Goal: Information Seeking & Learning: Find specific fact

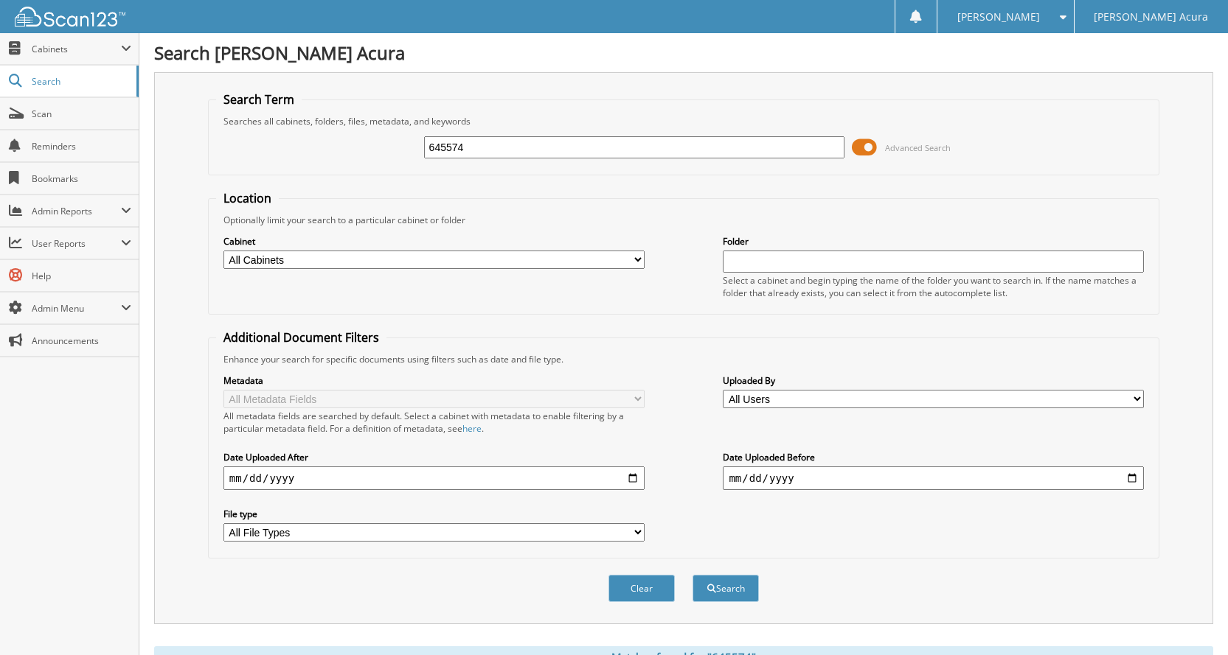
click at [570, 147] on input "645574" at bounding box center [634, 147] width 421 height 22
type input "646154"
click at [692, 575] on button "Search" at bounding box center [725, 588] width 66 height 27
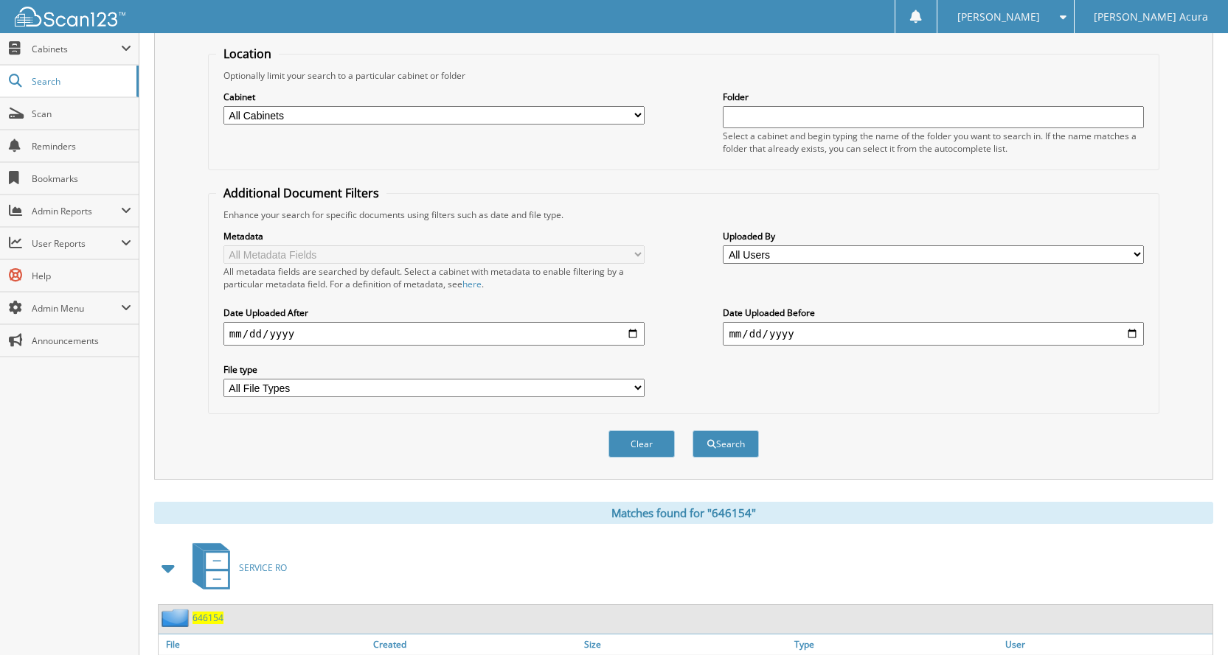
scroll to position [369, 0]
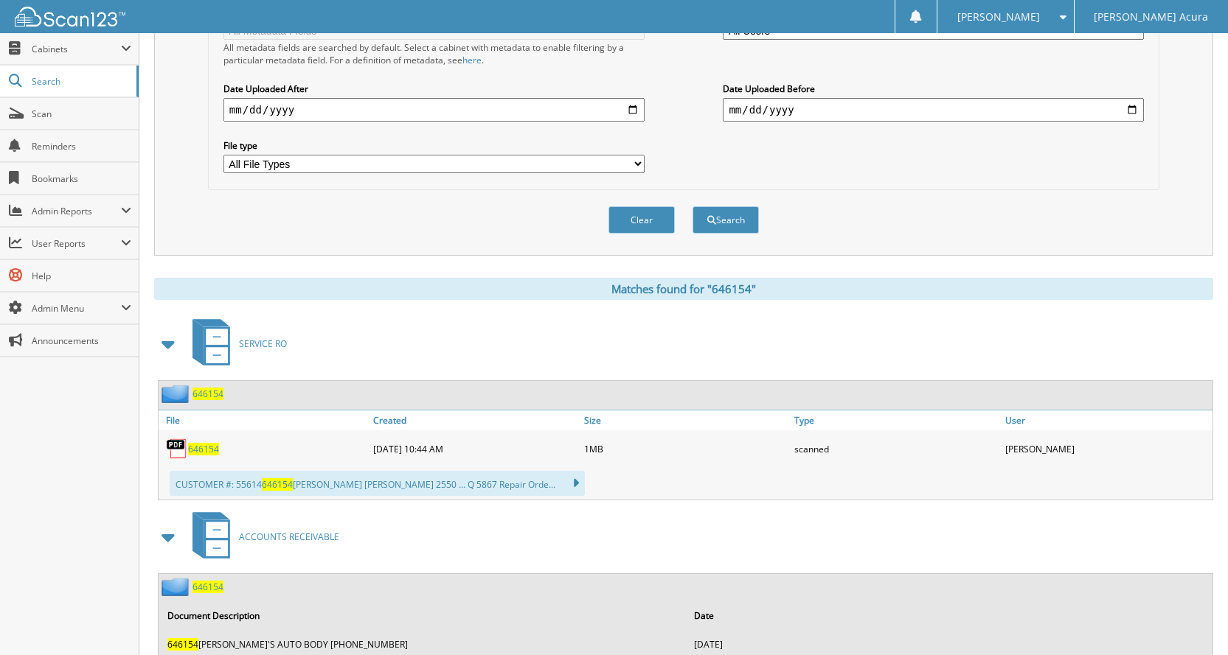
click at [205, 452] on span "646154" at bounding box center [203, 449] width 31 height 13
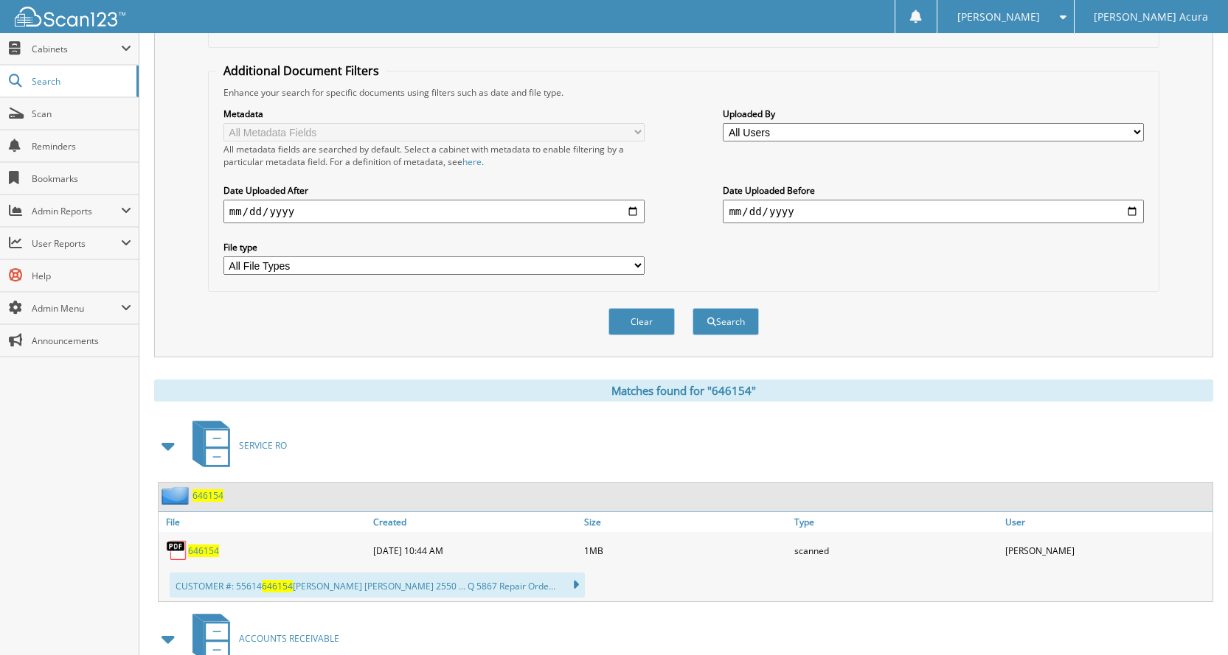
scroll to position [0, 0]
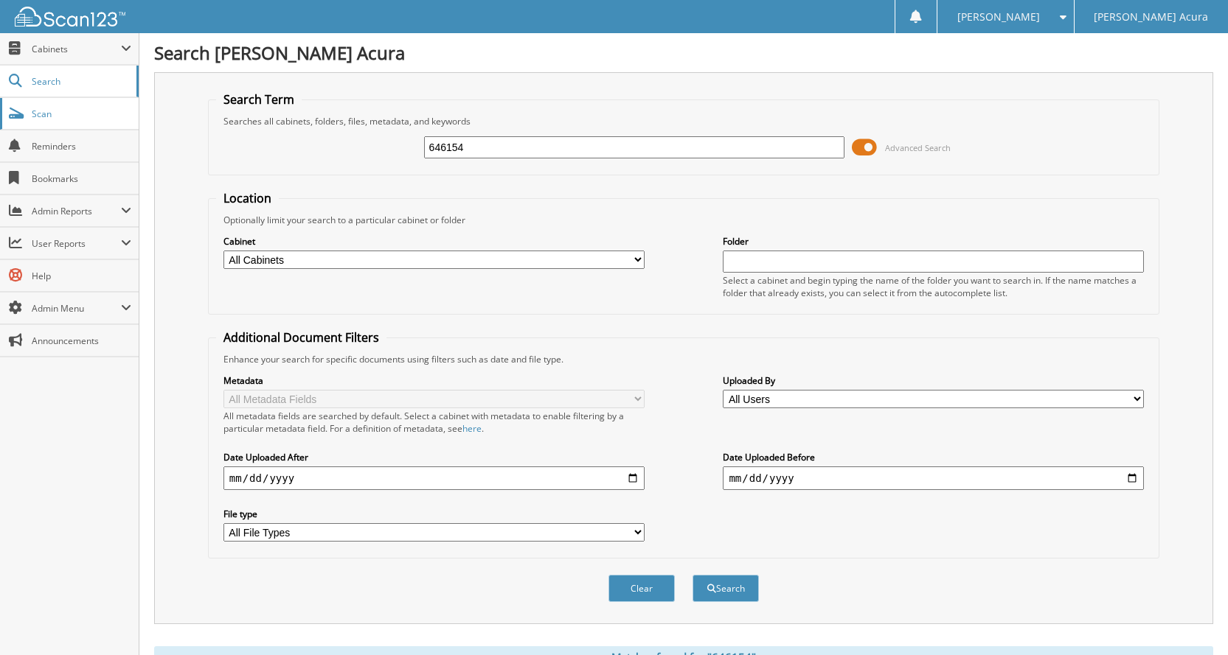
click at [80, 106] on link "Scan" at bounding box center [69, 114] width 139 height 32
